Goal: Information Seeking & Learning: Learn about a topic

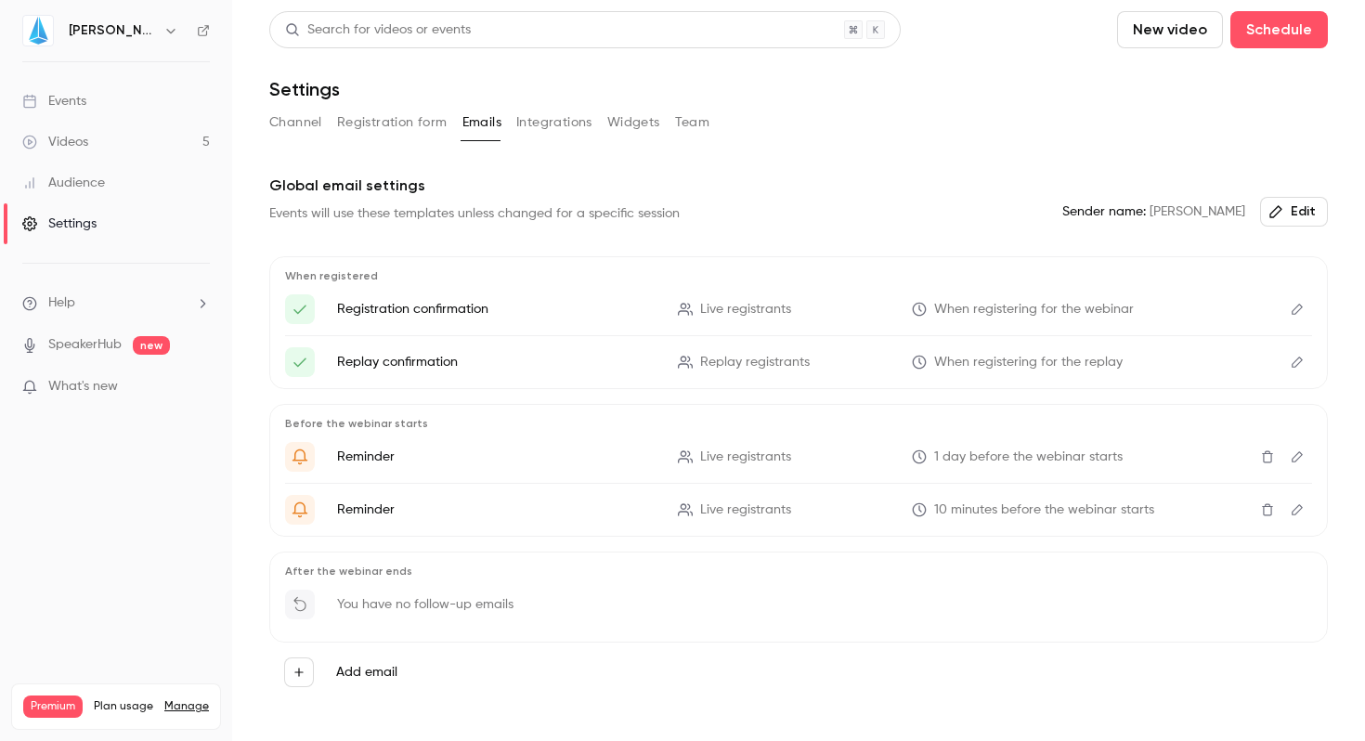
click at [74, 102] on div "Events" at bounding box center [54, 101] width 64 height 19
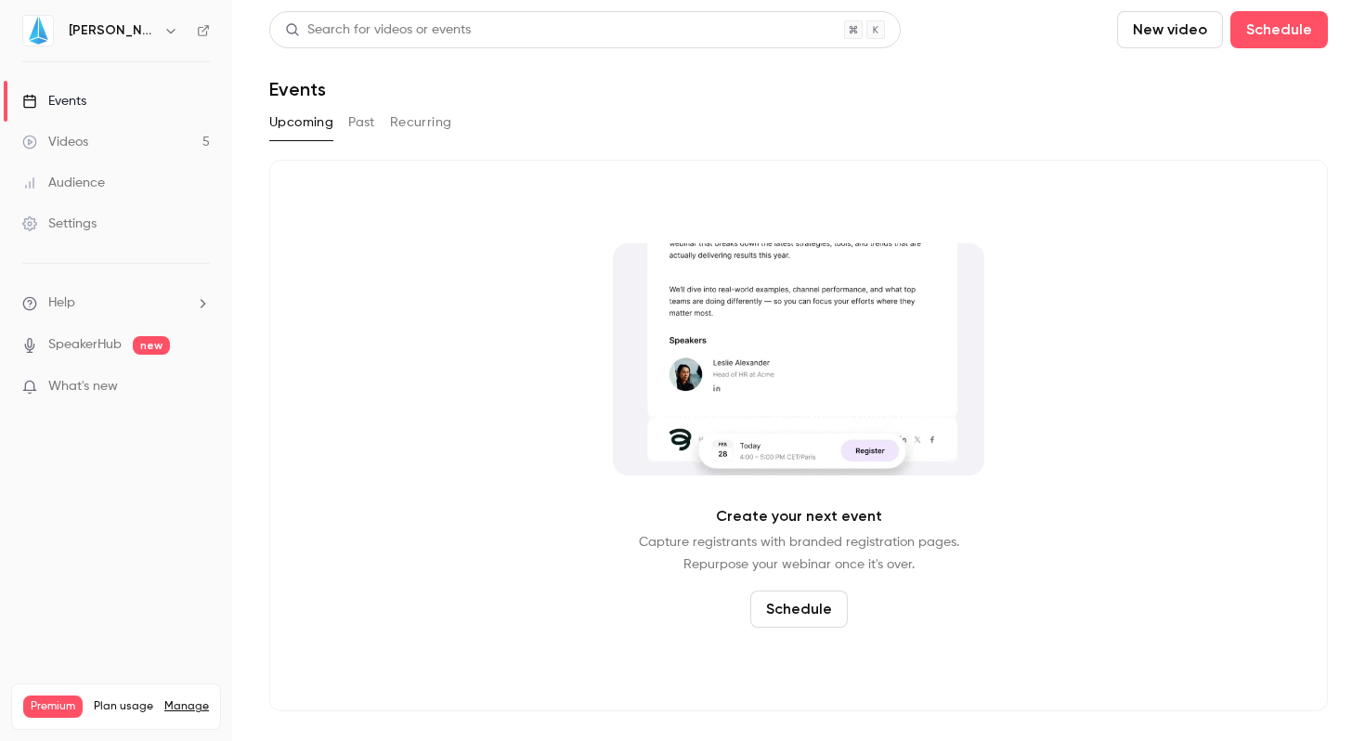
click at [363, 130] on button "Past" at bounding box center [361, 123] width 27 height 30
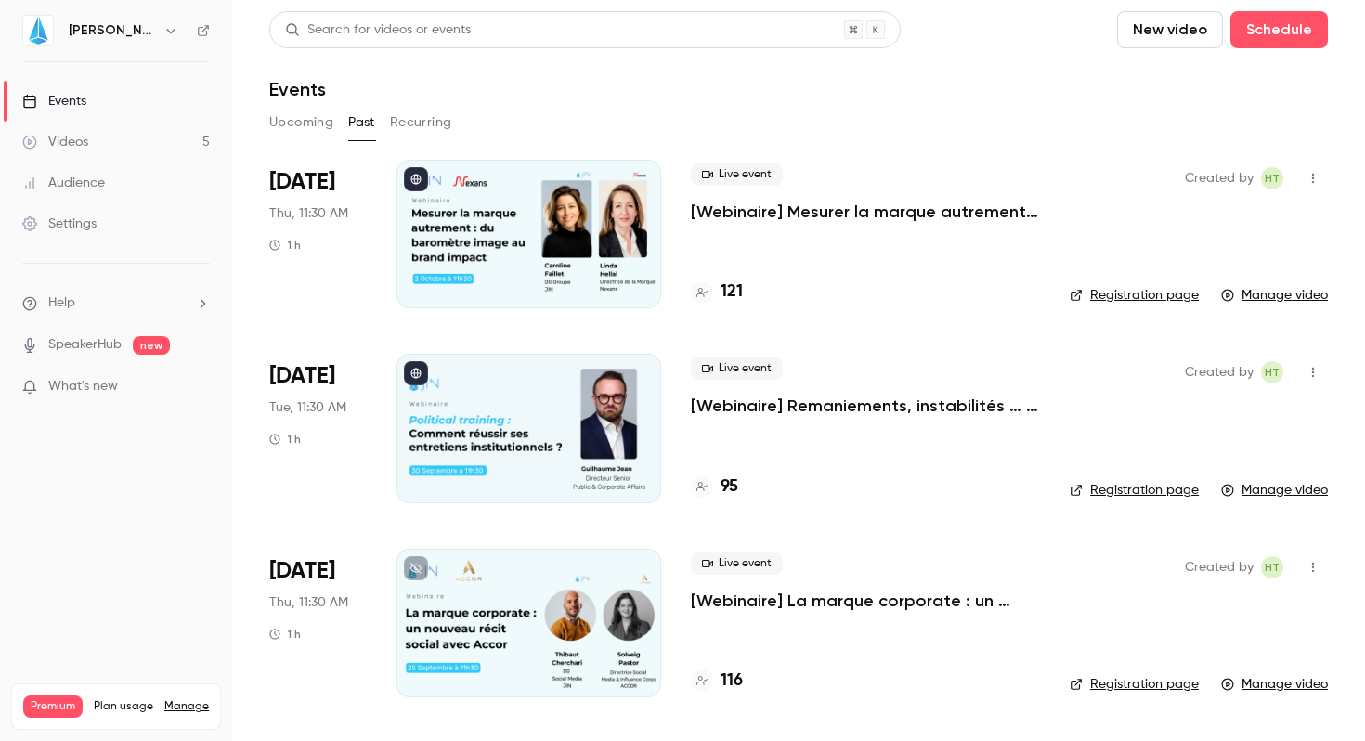
click at [795, 209] on p "[Webinaire] Mesurer la marque autrement : du baromètre image au brand impact" at bounding box center [865, 212] width 349 height 22
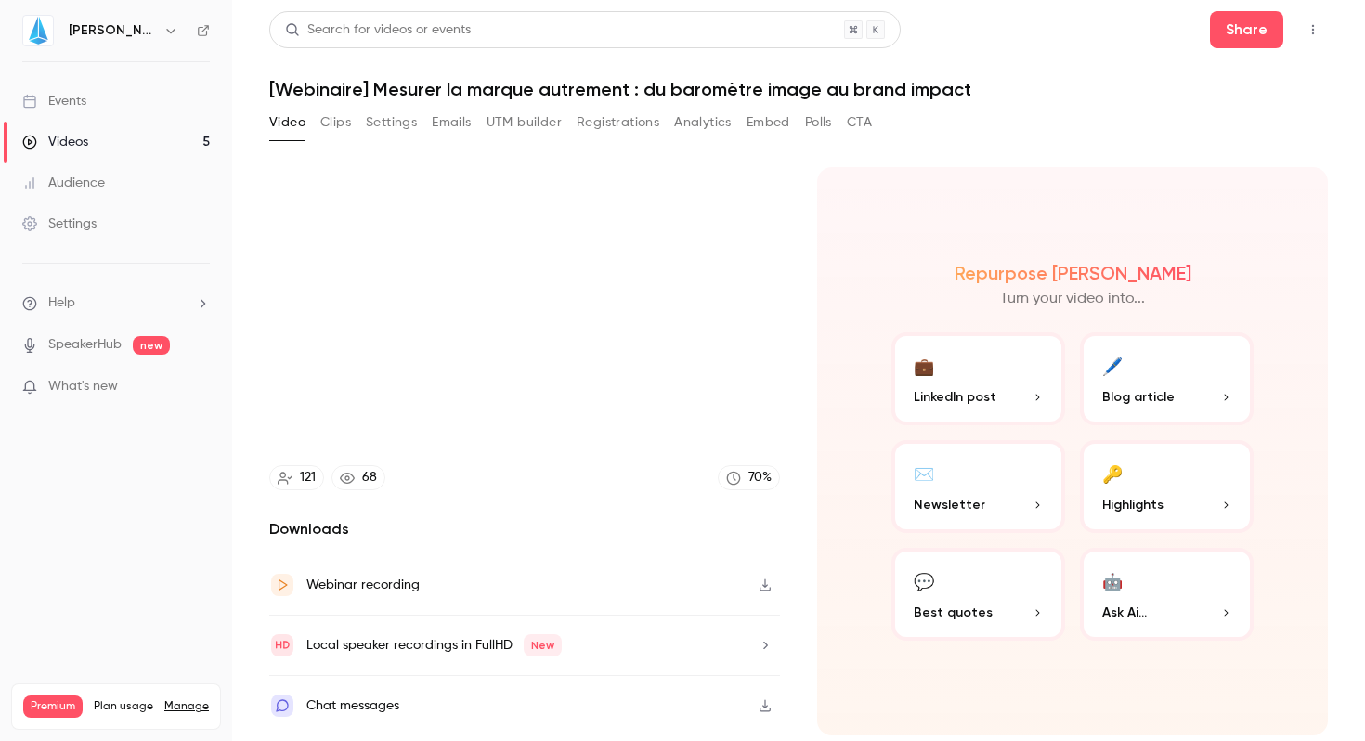
click at [400, 644] on div "Local speaker recordings in FullHD New" at bounding box center [434, 645] width 255 height 22
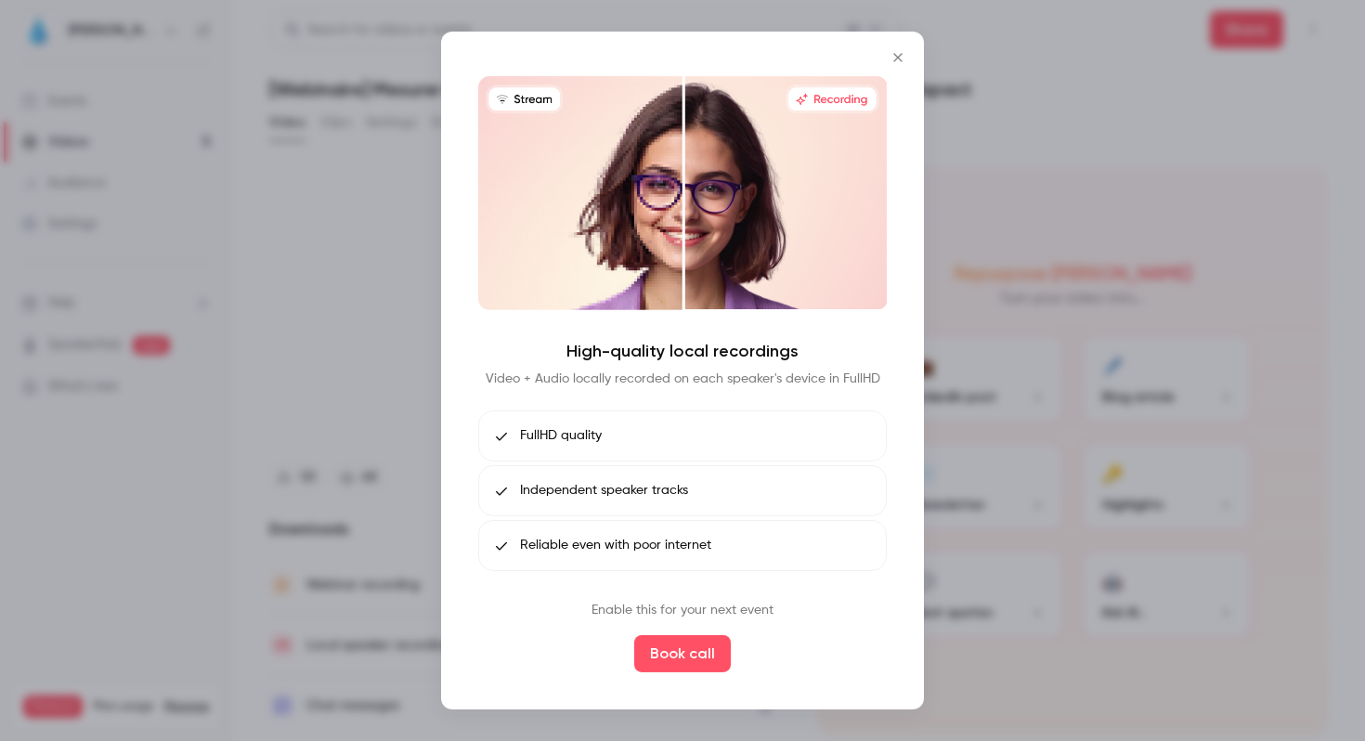
click at [902, 58] on icon "Close" at bounding box center [898, 57] width 22 height 15
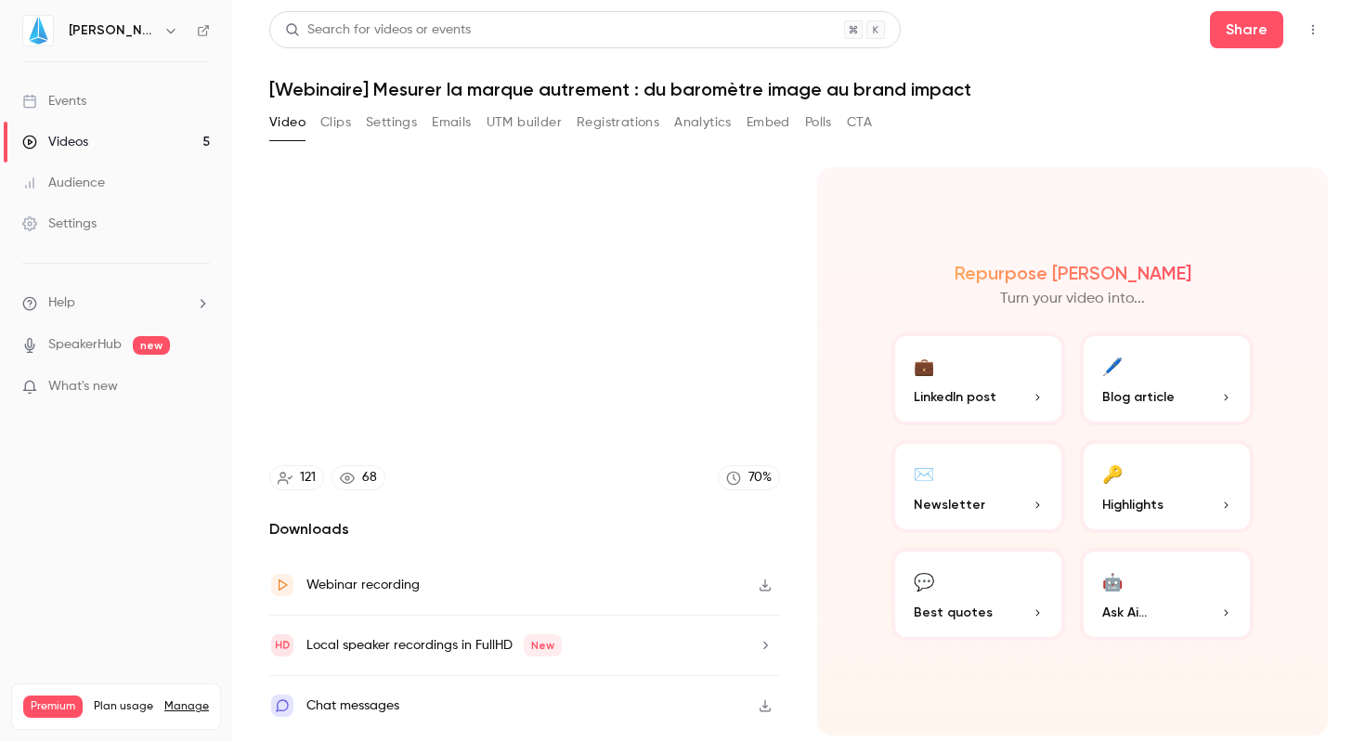
click at [344, 127] on button "Clips" at bounding box center [335, 123] width 31 height 30
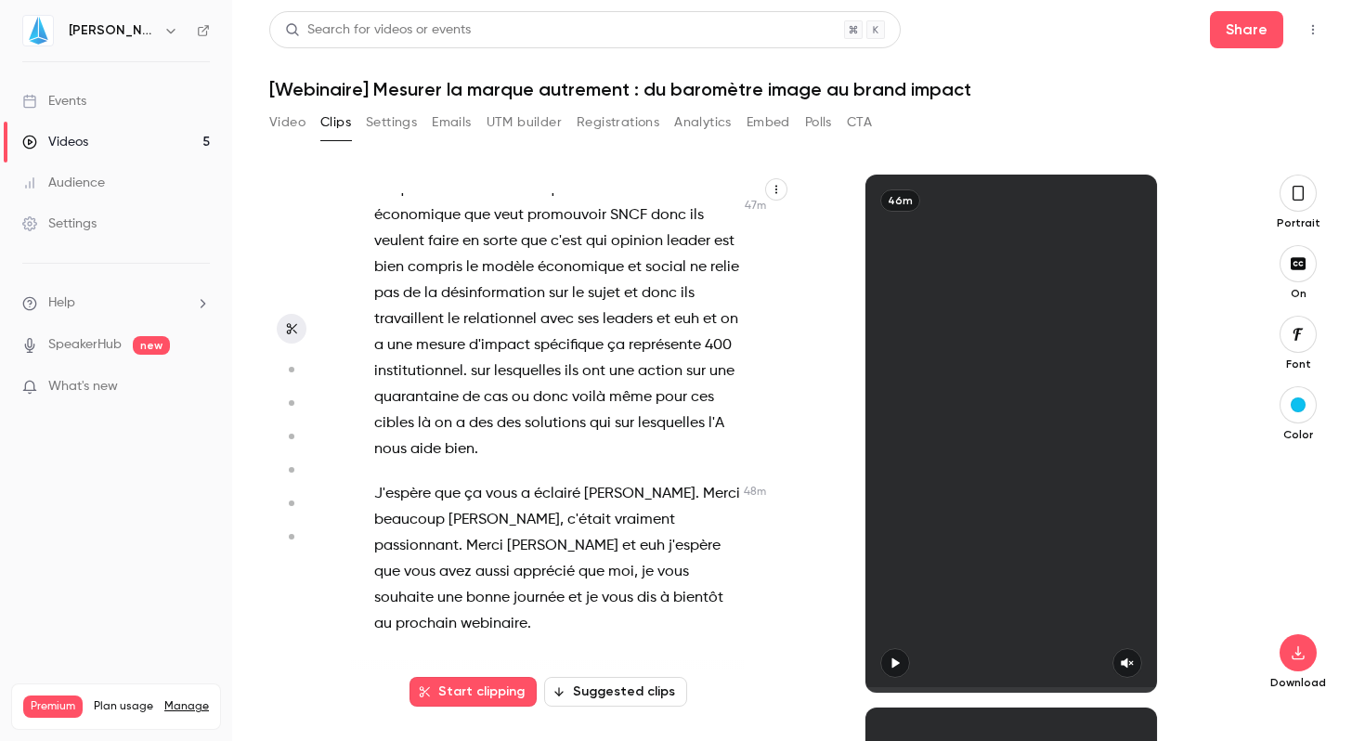
scroll to position [26390, 0]
click at [578, 330] on span "ses" at bounding box center [588, 320] width 21 height 26
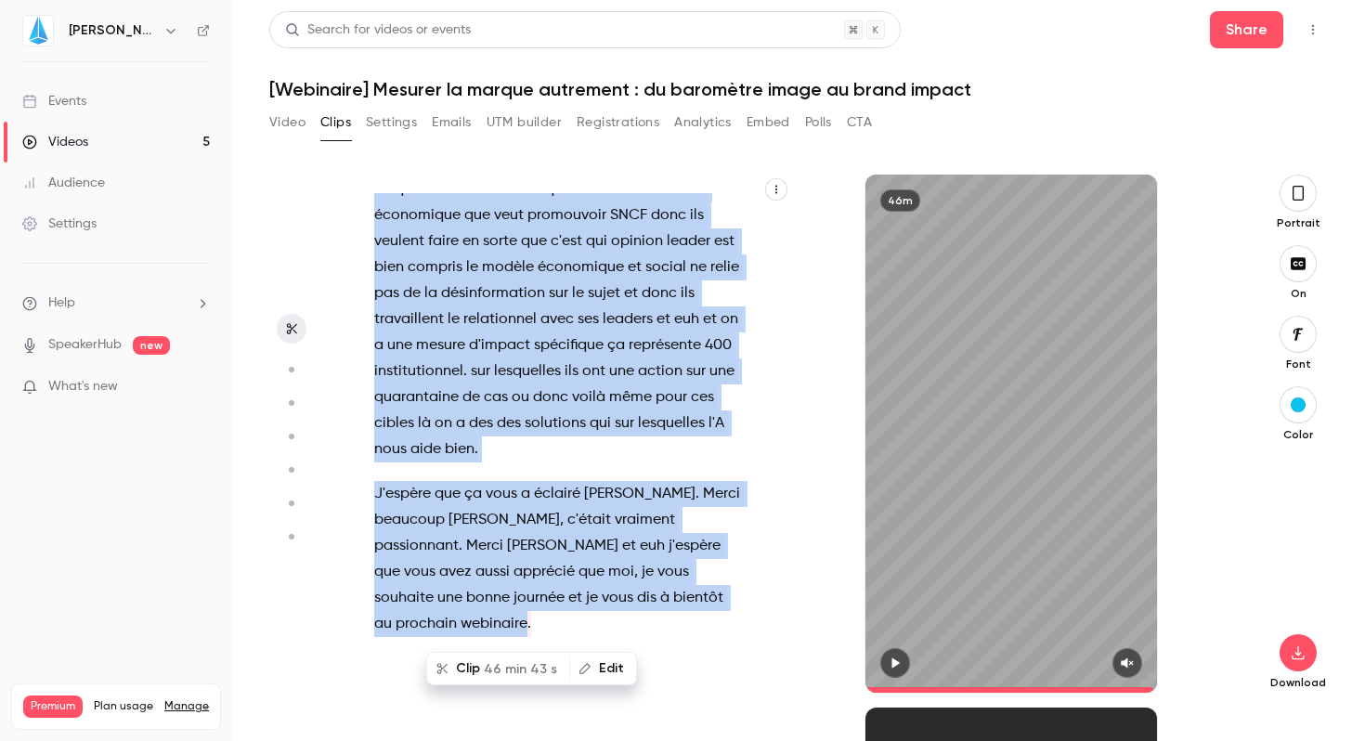
type input "*"
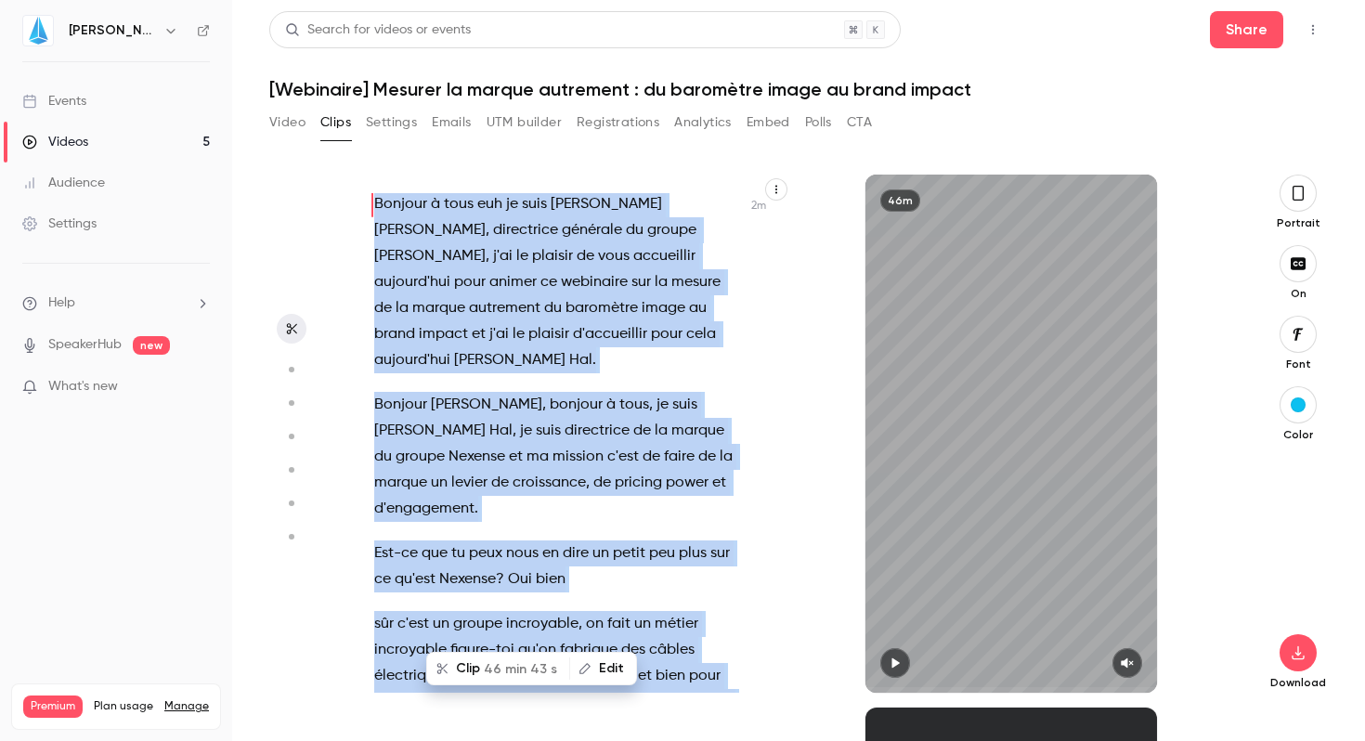
scroll to position [0, 0]
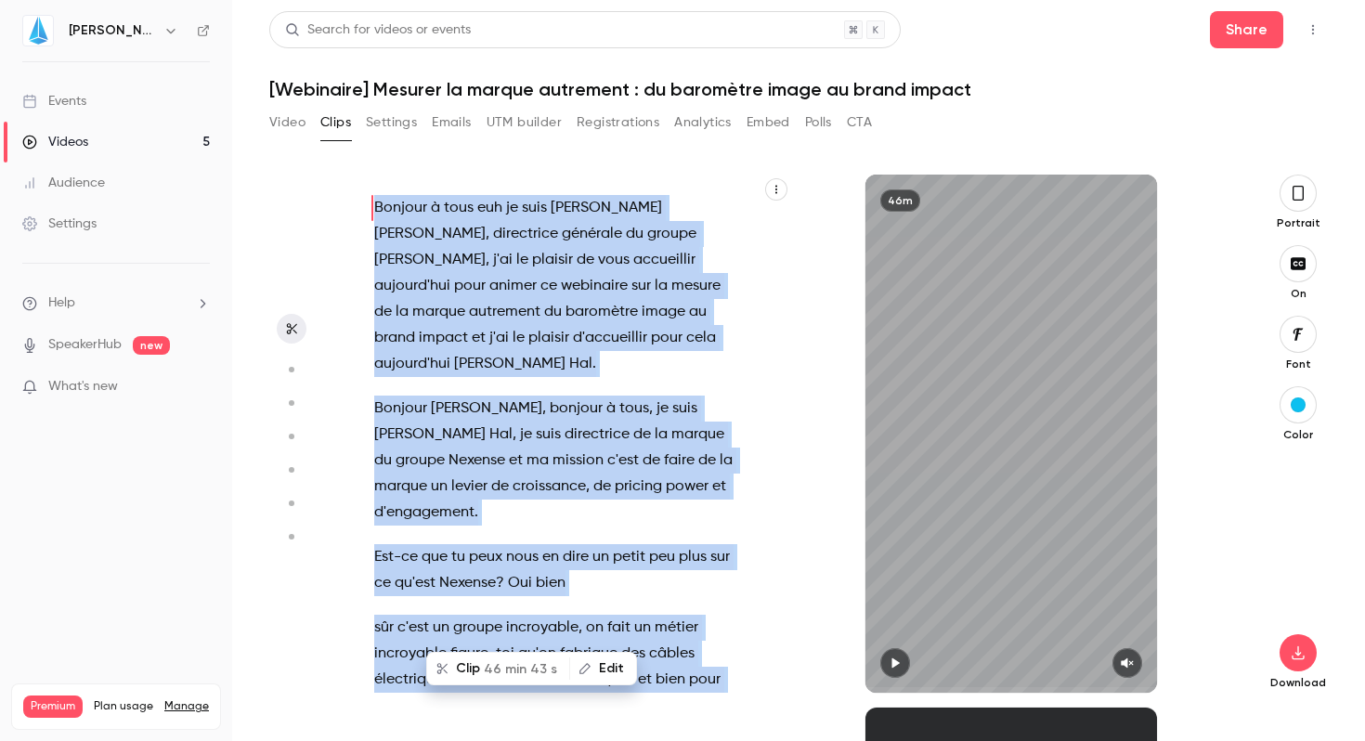
click at [292, 122] on button "Video" at bounding box center [287, 123] width 36 height 30
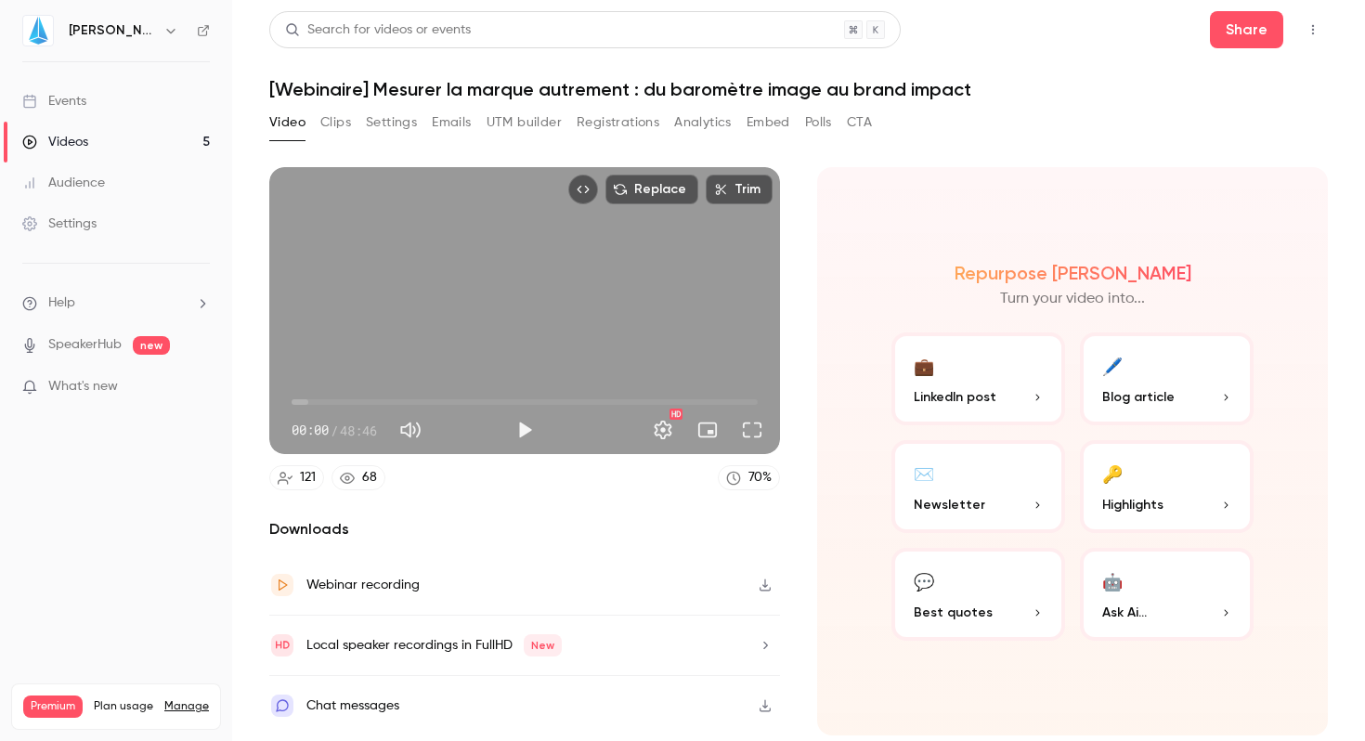
click at [94, 139] on link "Videos 5" at bounding box center [116, 142] width 232 height 41
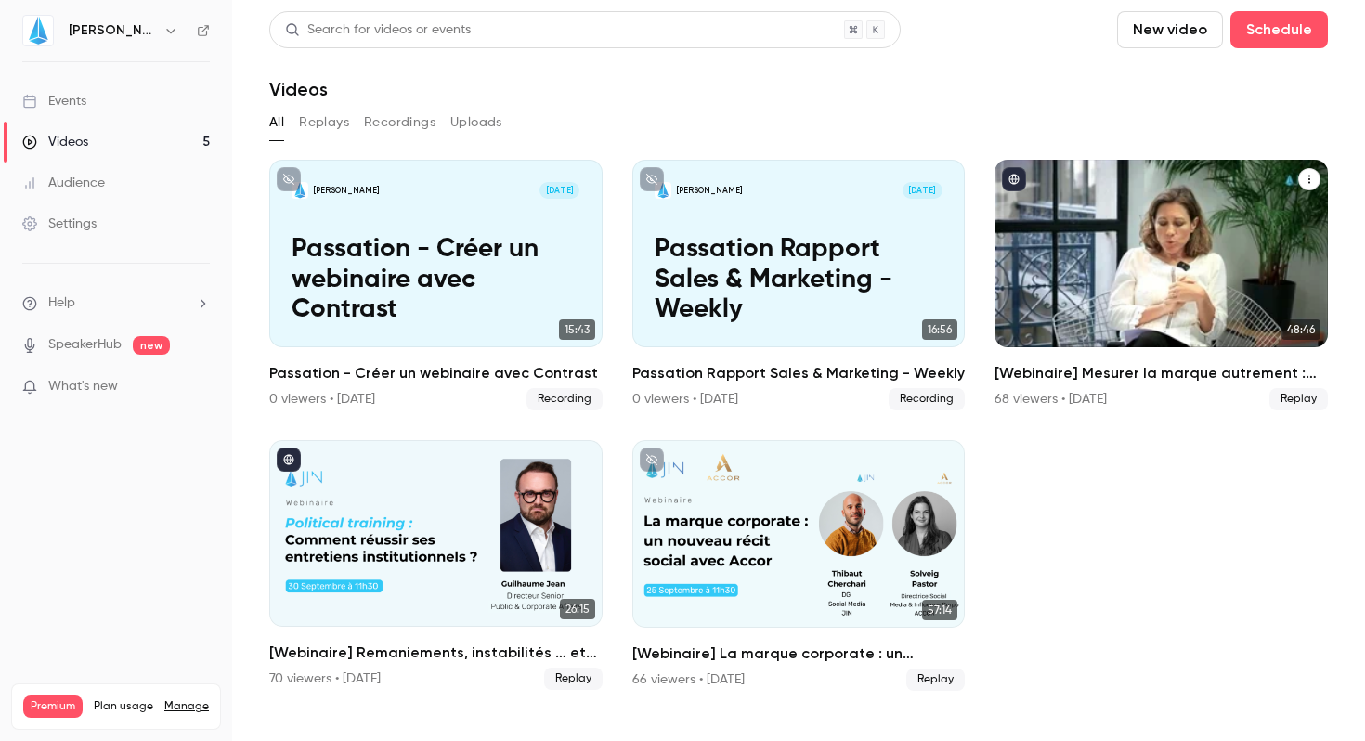
click at [1078, 375] on h2 "[Webinaire] Mesurer la marque autrement : du baromètre image au brand impact" at bounding box center [1161, 373] width 333 height 22
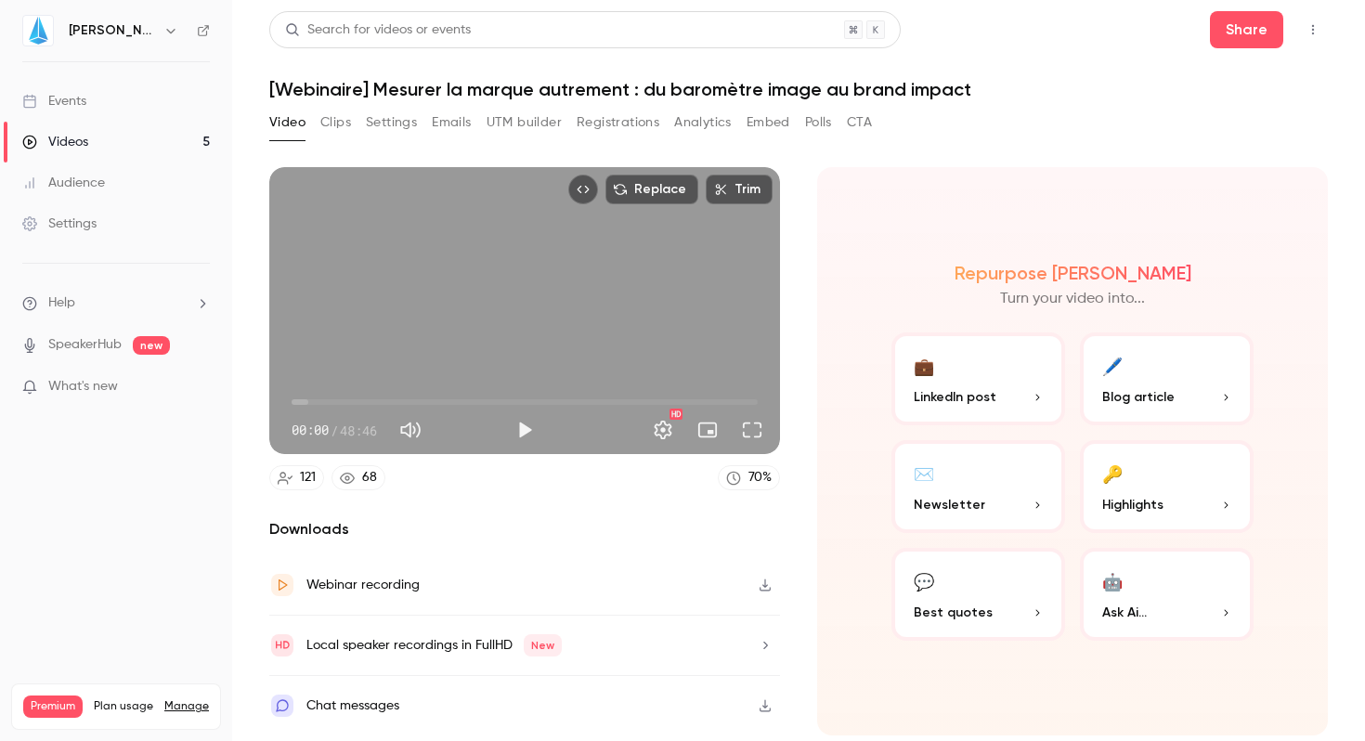
click at [444, 124] on button "Emails" at bounding box center [451, 123] width 39 height 30
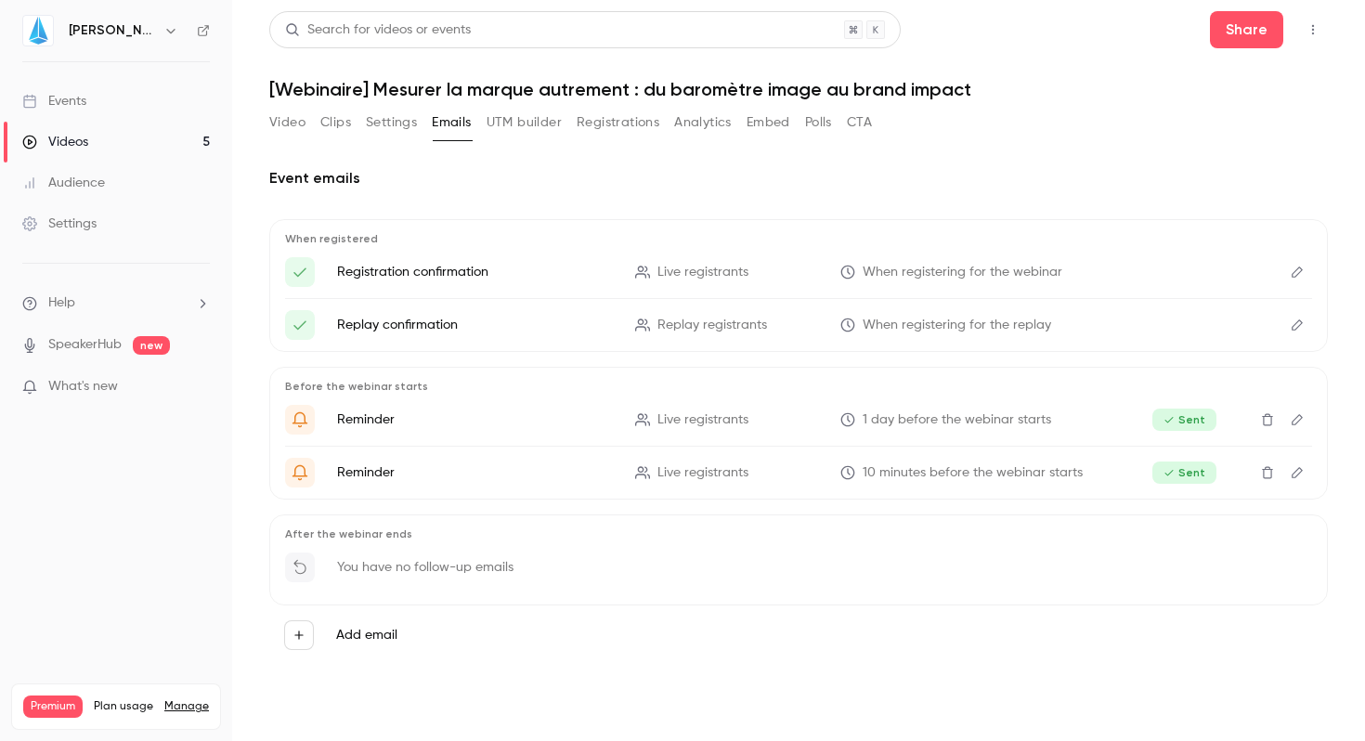
click at [514, 122] on button "UTM builder" at bounding box center [524, 123] width 75 height 30
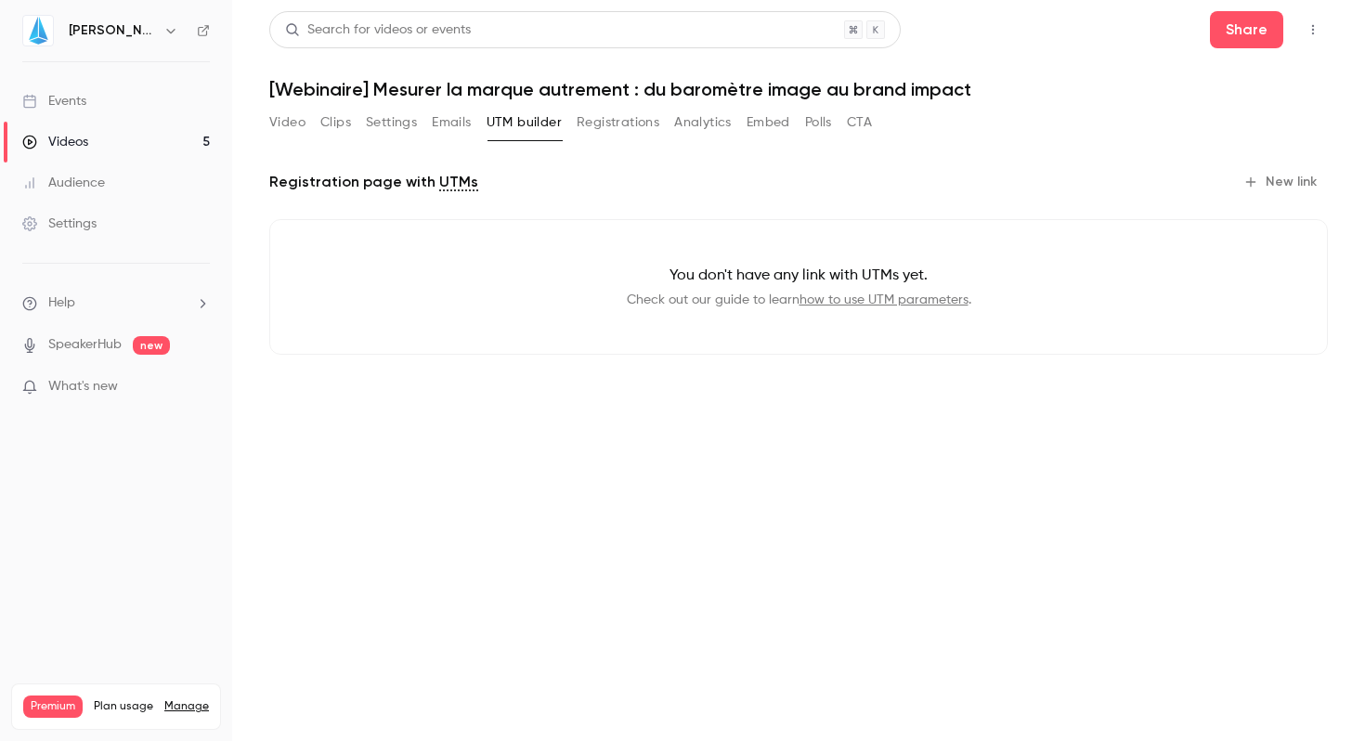
click at [608, 129] on button "Registrations" at bounding box center [618, 123] width 83 height 30
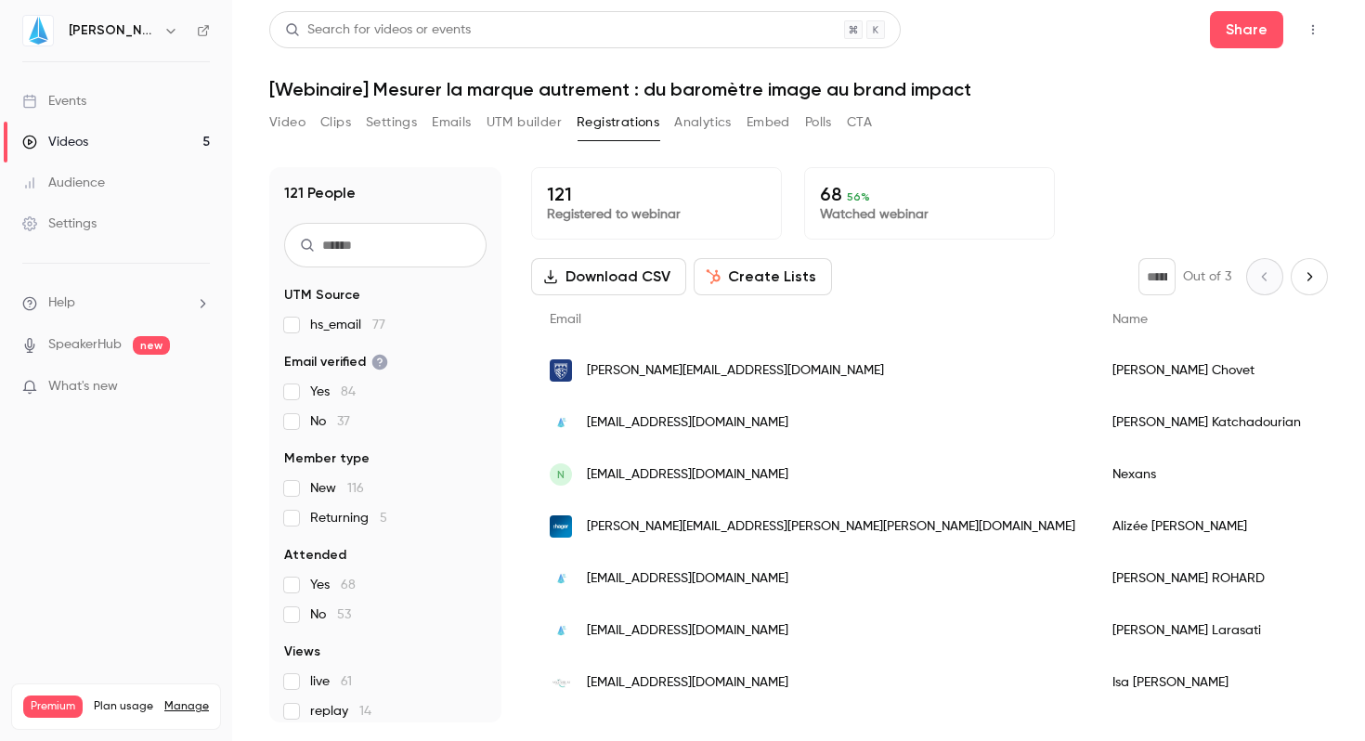
click at [706, 116] on button "Analytics" at bounding box center [703, 123] width 58 height 30
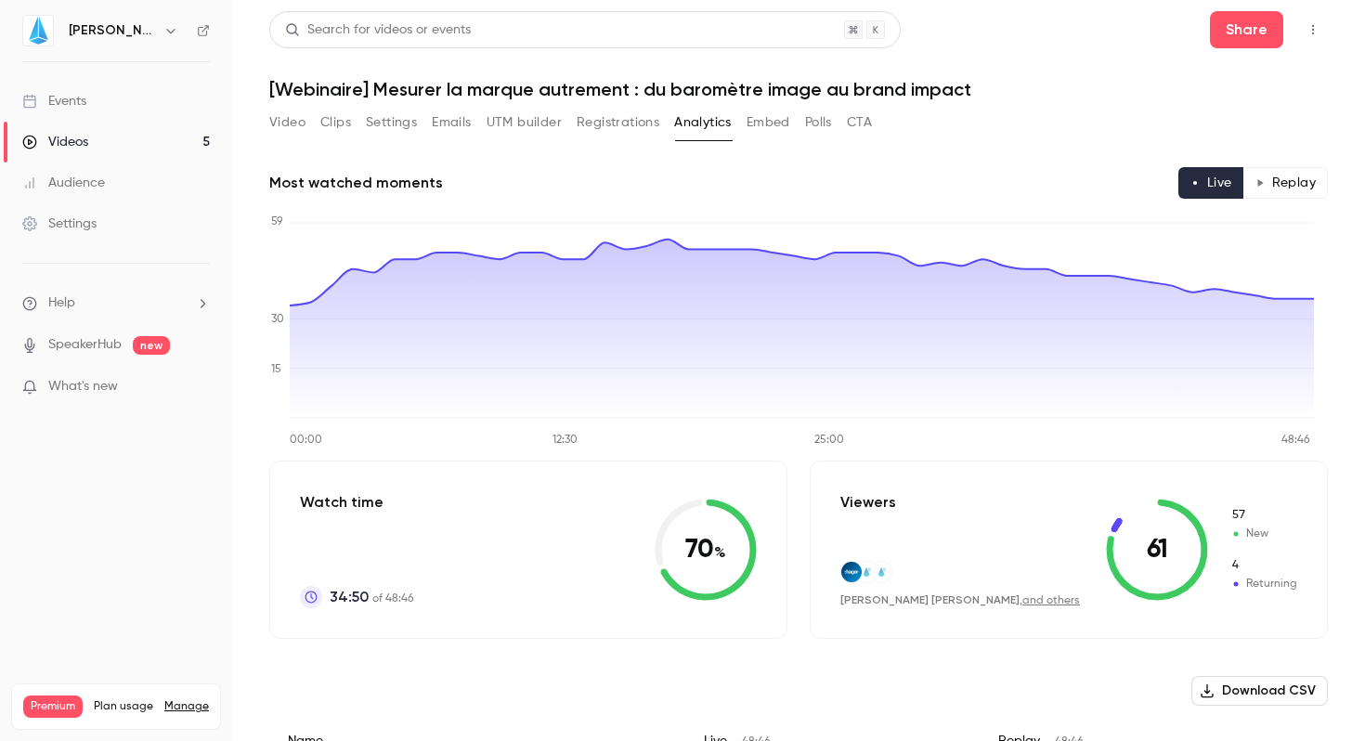
click at [774, 120] on button "Embed" at bounding box center [769, 123] width 44 height 30
